Goal: Information Seeking & Learning: Check status

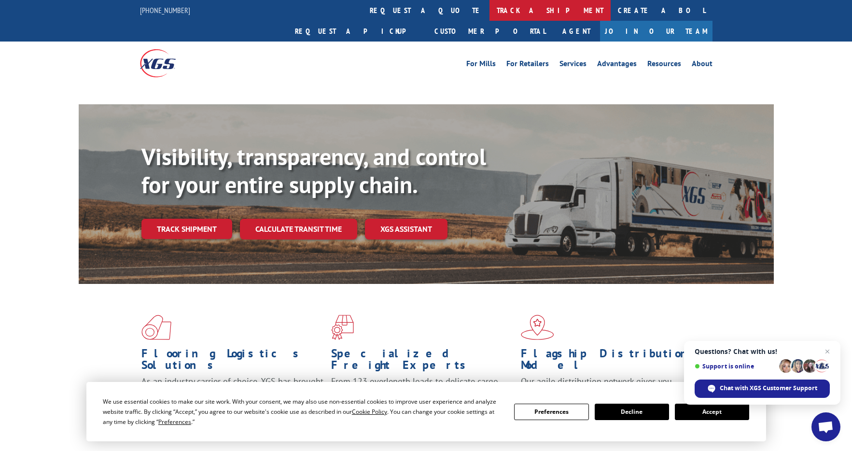
click at [490, 9] on link "track a shipment" at bounding box center [550, 10] width 121 height 21
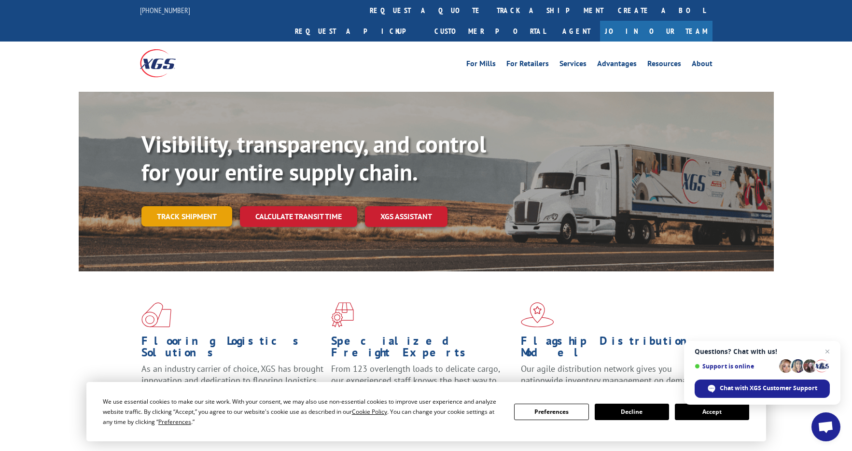
click at [185, 206] on link "Track shipment" at bounding box center [187, 216] width 91 height 20
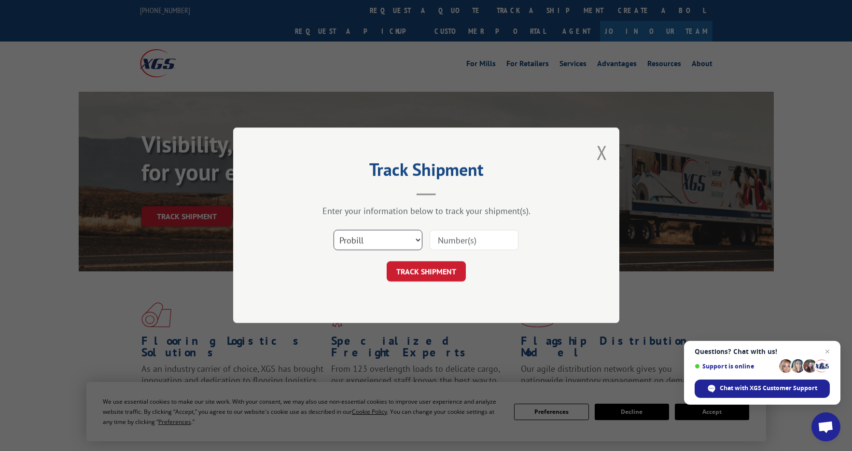
click at [393, 241] on select "Select category... Probill BOL PO" at bounding box center [378, 240] width 89 height 20
select select "bol"
click at [334, 230] on select "Select category... Probill BOL PO" at bounding box center [378, 240] width 89 height 20
click at [468, 241] on input at bounding box center [474, 240] width 89 height 20
paste input "3049533"
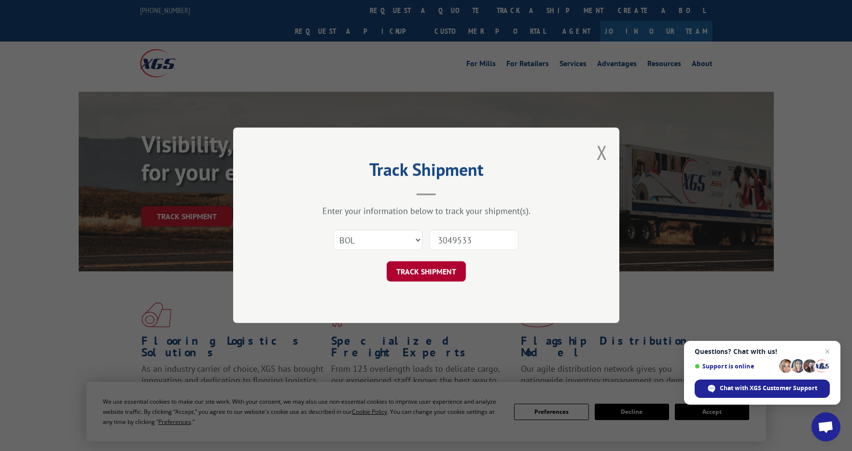
type input "3049533"
click at [437, 270] on button "TRACK SHIPMENT" at bounding box center [426, 272] width 79 height 20
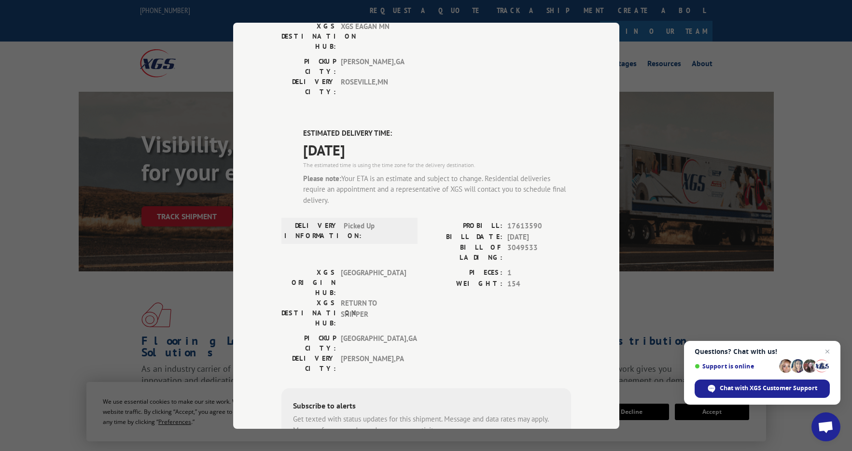
scroll to position [198, 0]
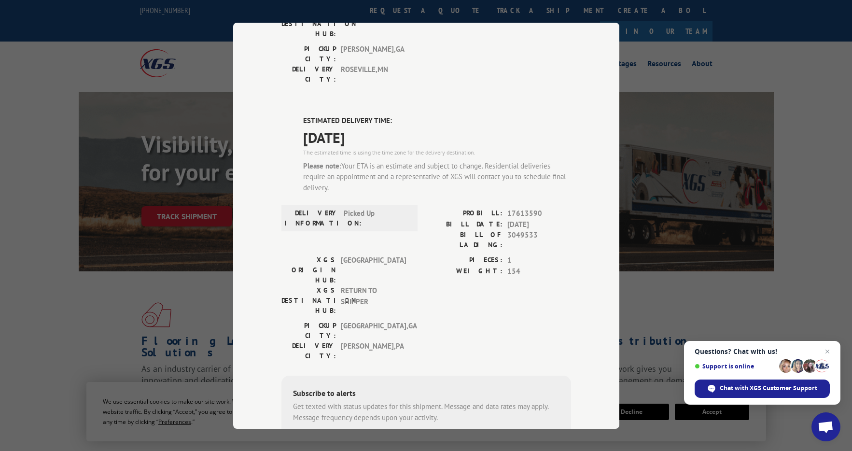
click at [337, 437] on input "+1 (___) ___-____" at bounding box center [343, 447] width 92 height 20
type input "[PHONE_NUMBER]"
click at [398, 437] on button "SUBSCRIBE" at bounding box center [425, 447] width 56 height 20
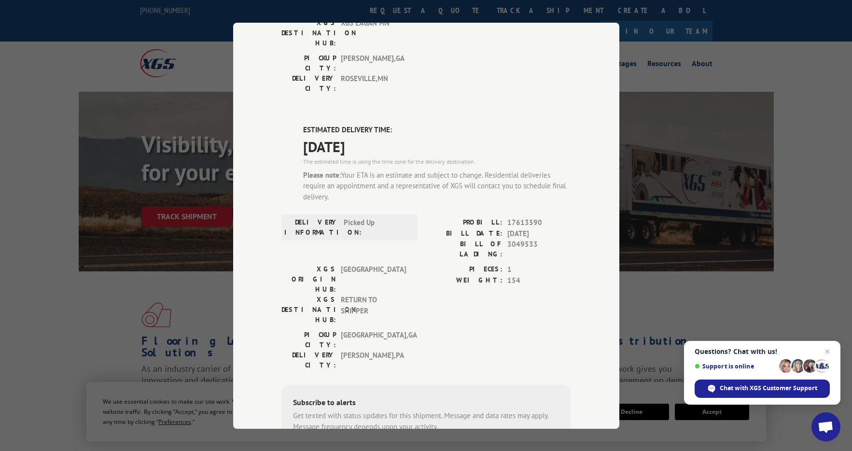
click at [517, 217] on span "17613590" at bounding box center [540, 222] width 64 height 11
copy span "17613590"
